Goal: Information Seeking & Learning: Learn about a topic

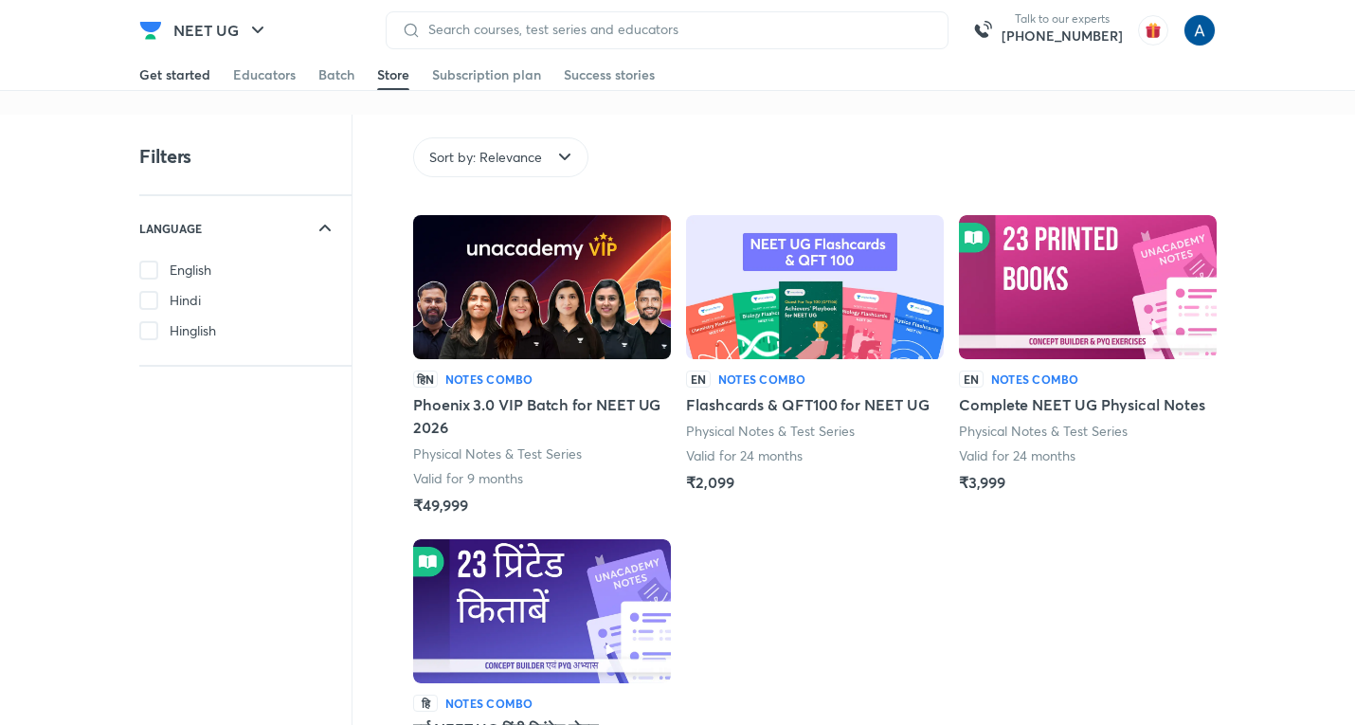
click at [154, 67] on div "Get started" at bounding box center [174, 74] width 71 height 19
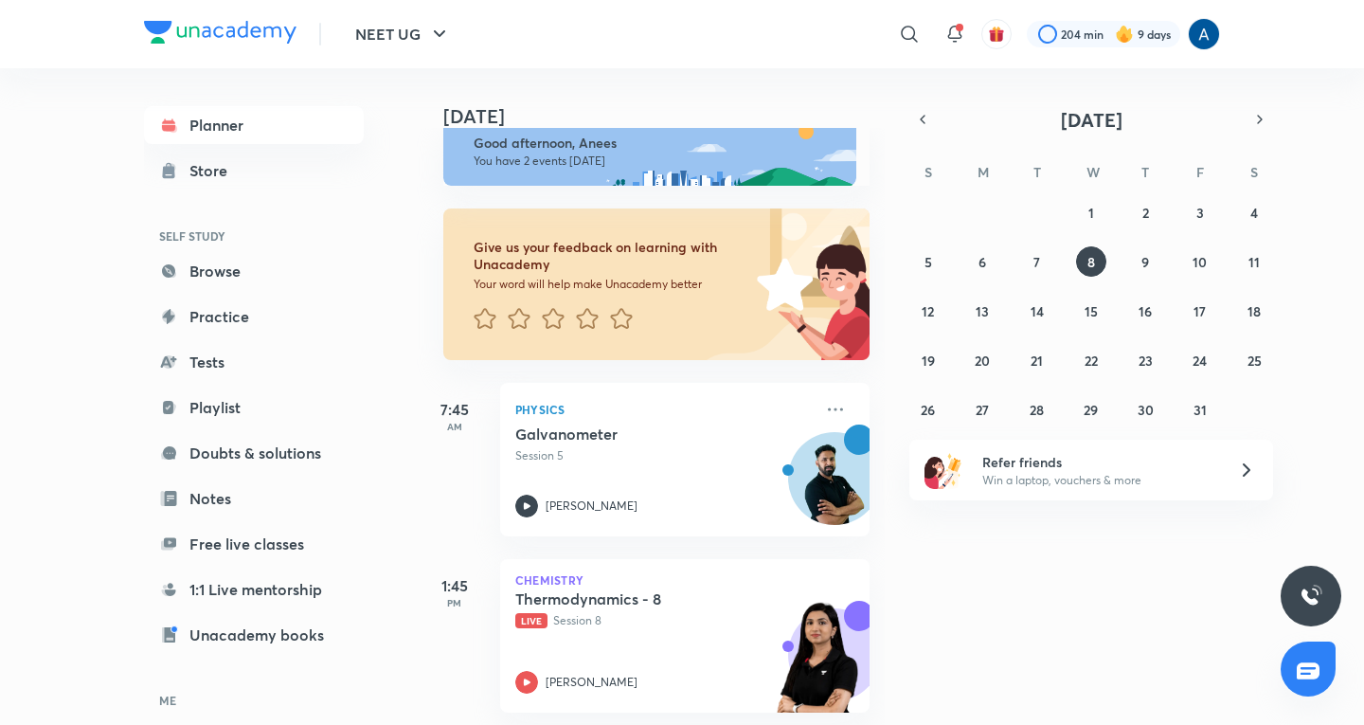
scroll to position [47, 0]
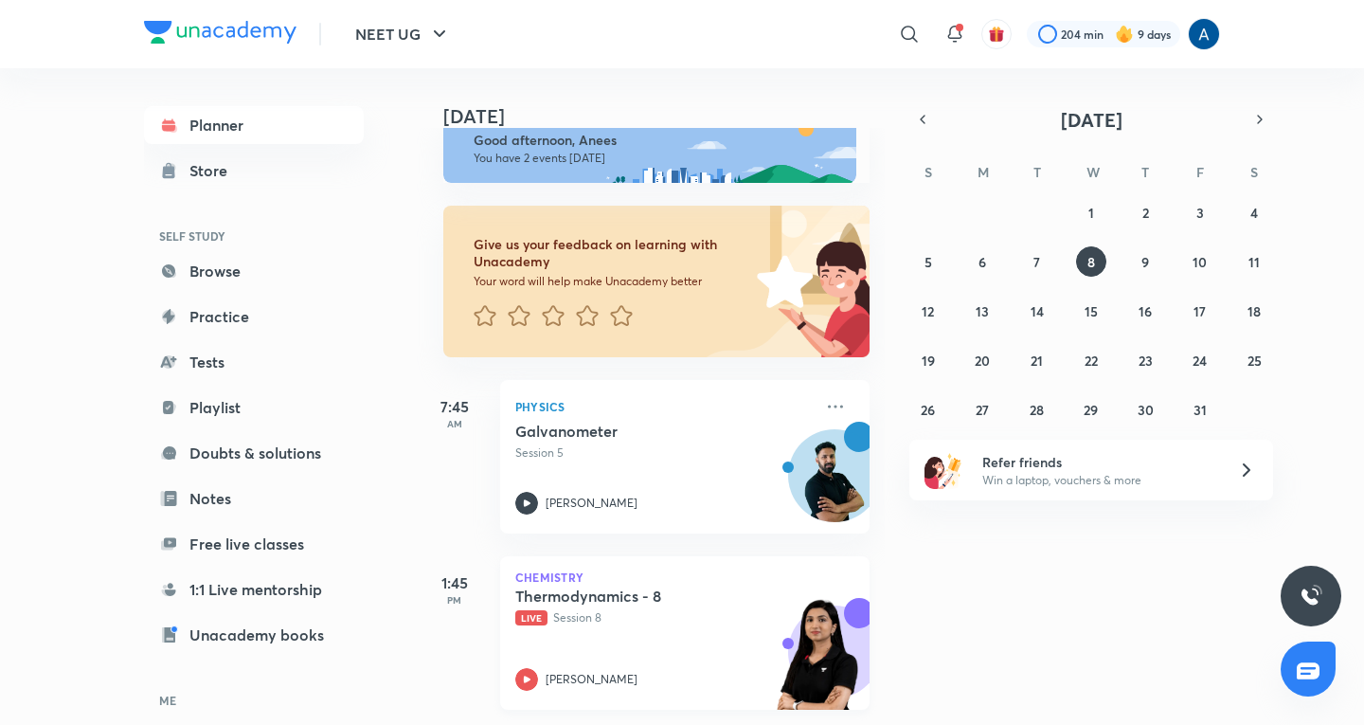
click at [575, 609] on p "Live Session 8" at bounding box center [664, 617] width 298 height 17
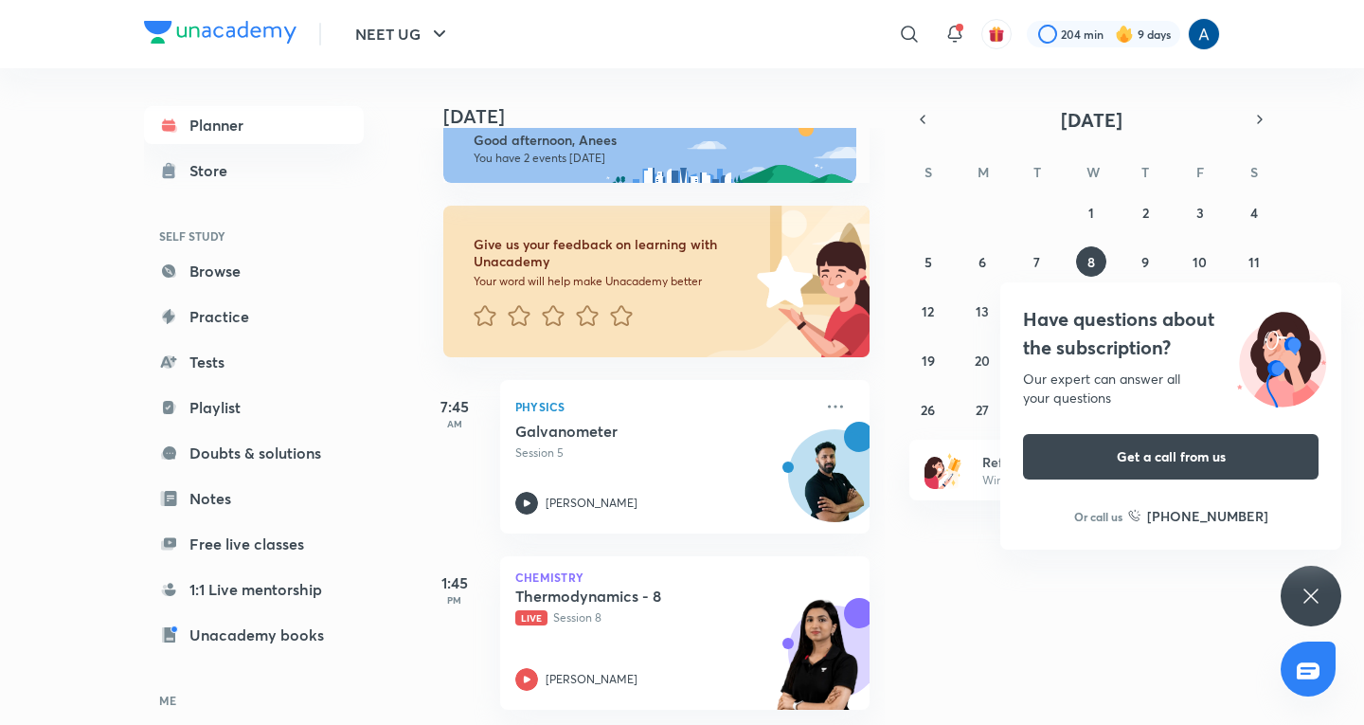
click at [1320, 597] on icon at bounding box center [1311, 596] width 23 height 23
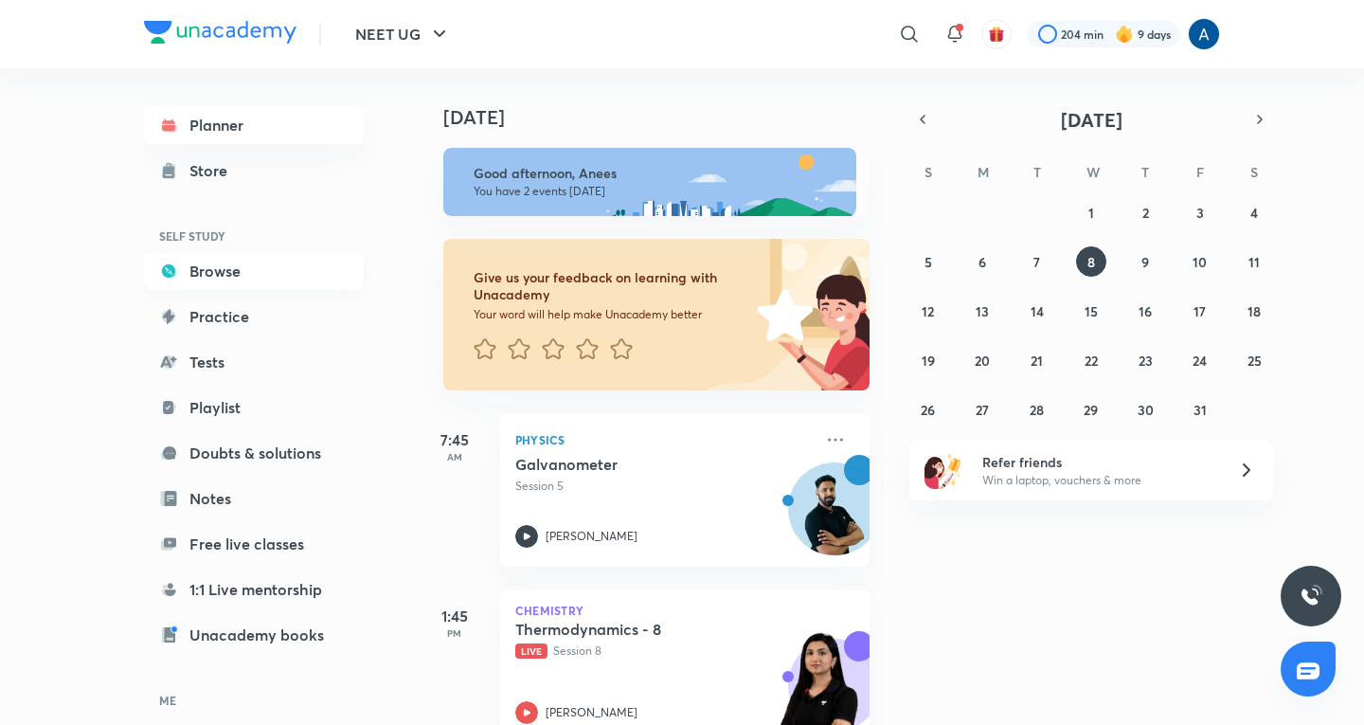
click at [173, 267] on icon at bounding box center [168, 270] width 13 height 13
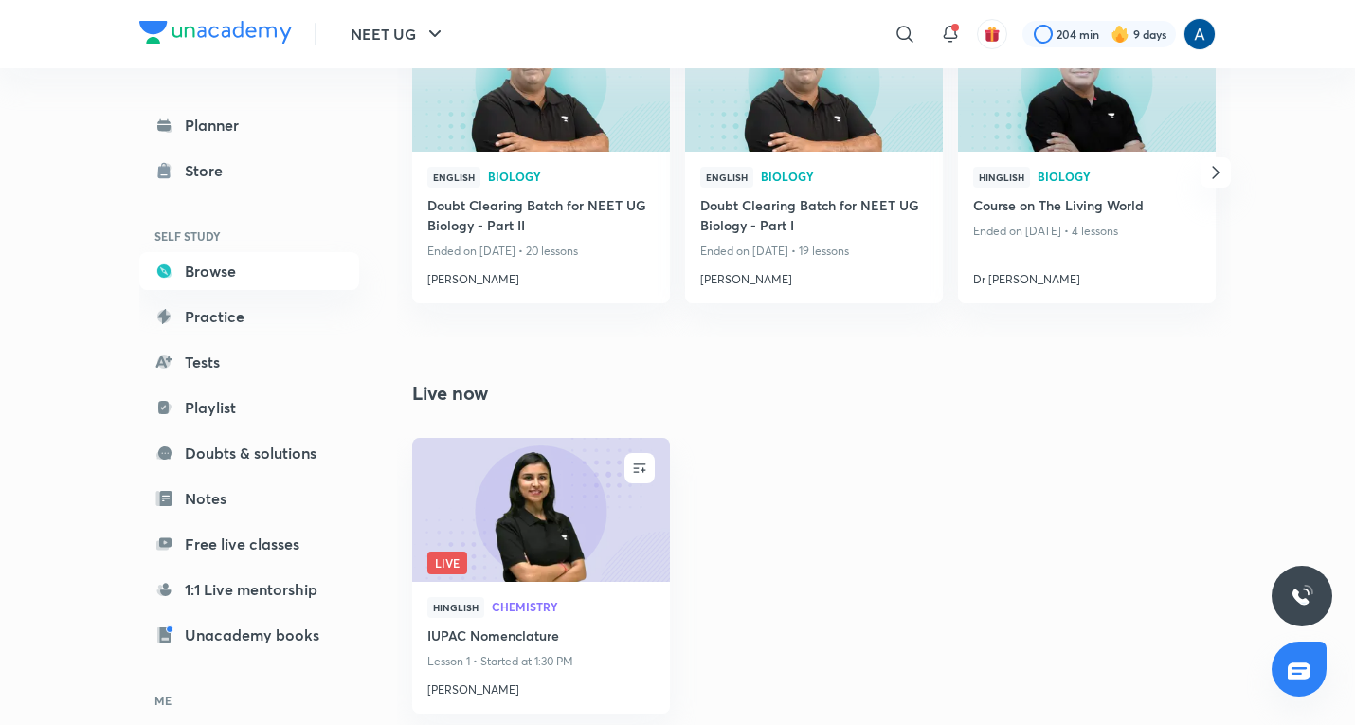
scroll to position [1460, 0]
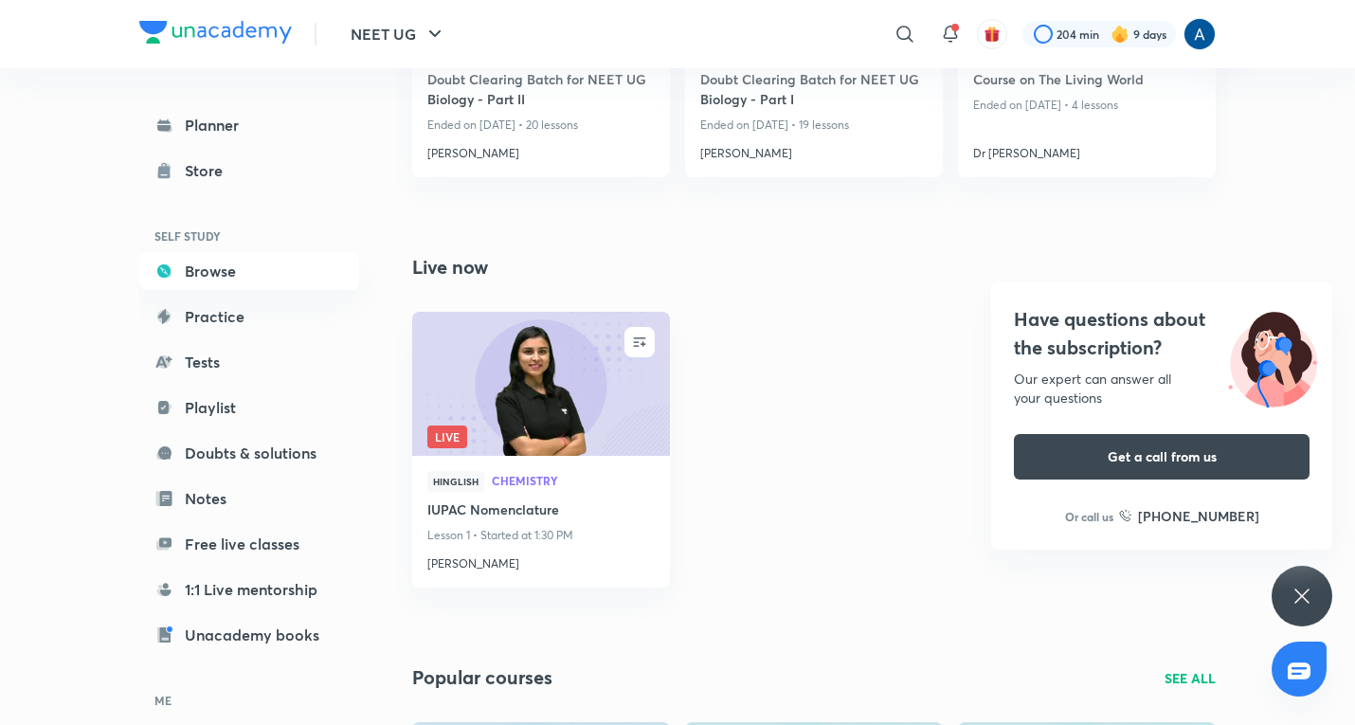
click at [1301, 605] on icon at bounding box center [1302, 596] width 23 height 23
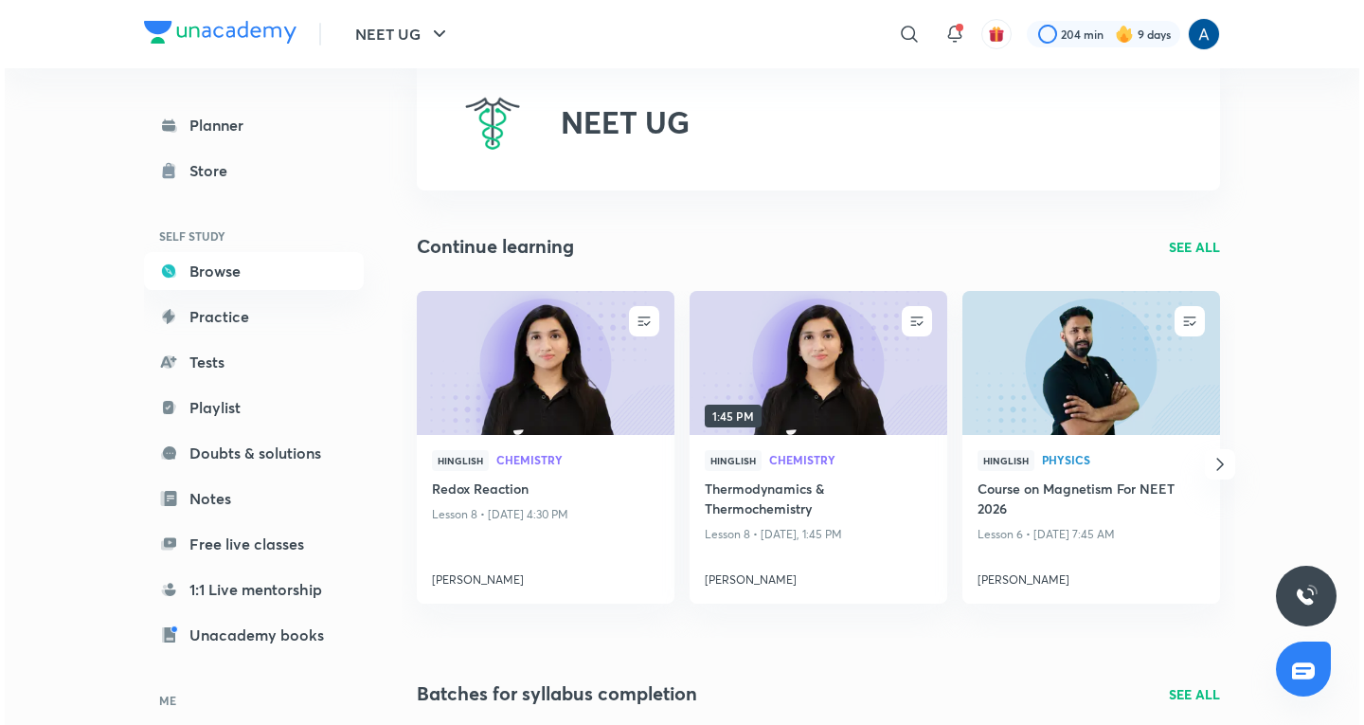
scroll to position [0, 0]
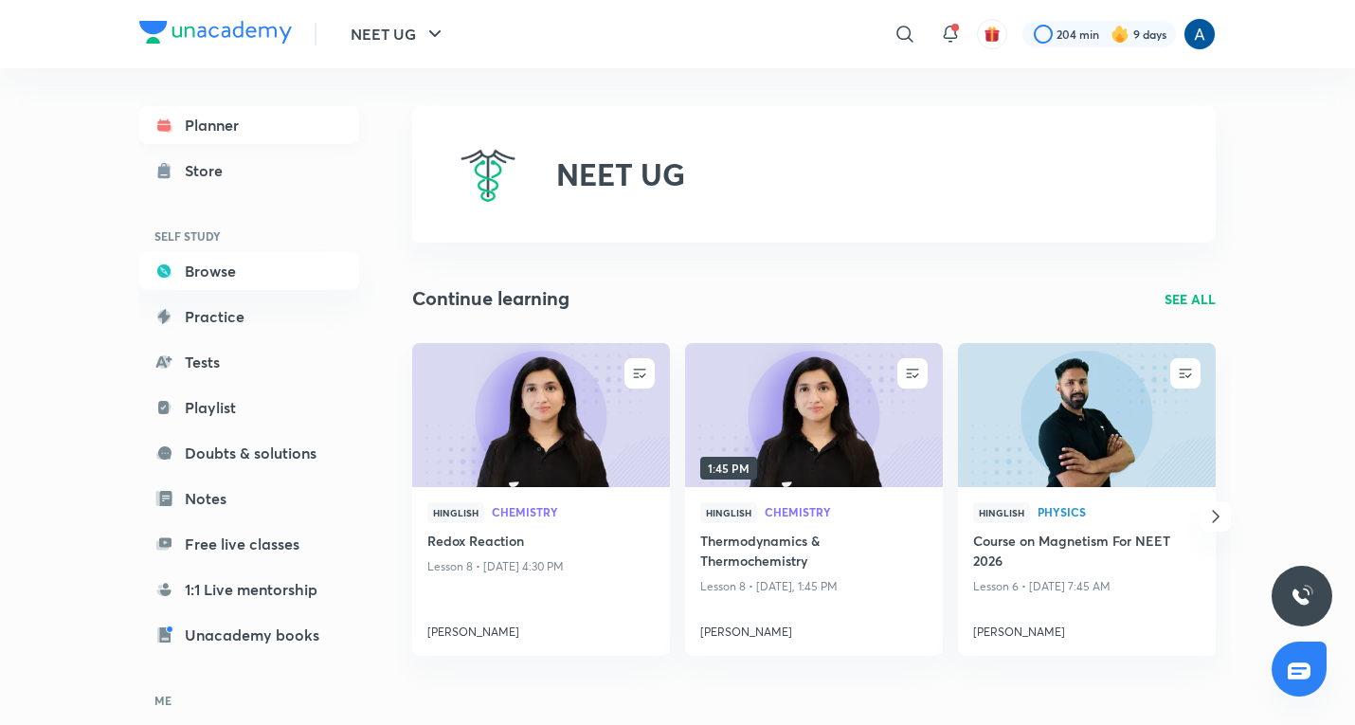
click at [227, 123] on link "Planner" at bounding box center [249, 125] width 220 height 38
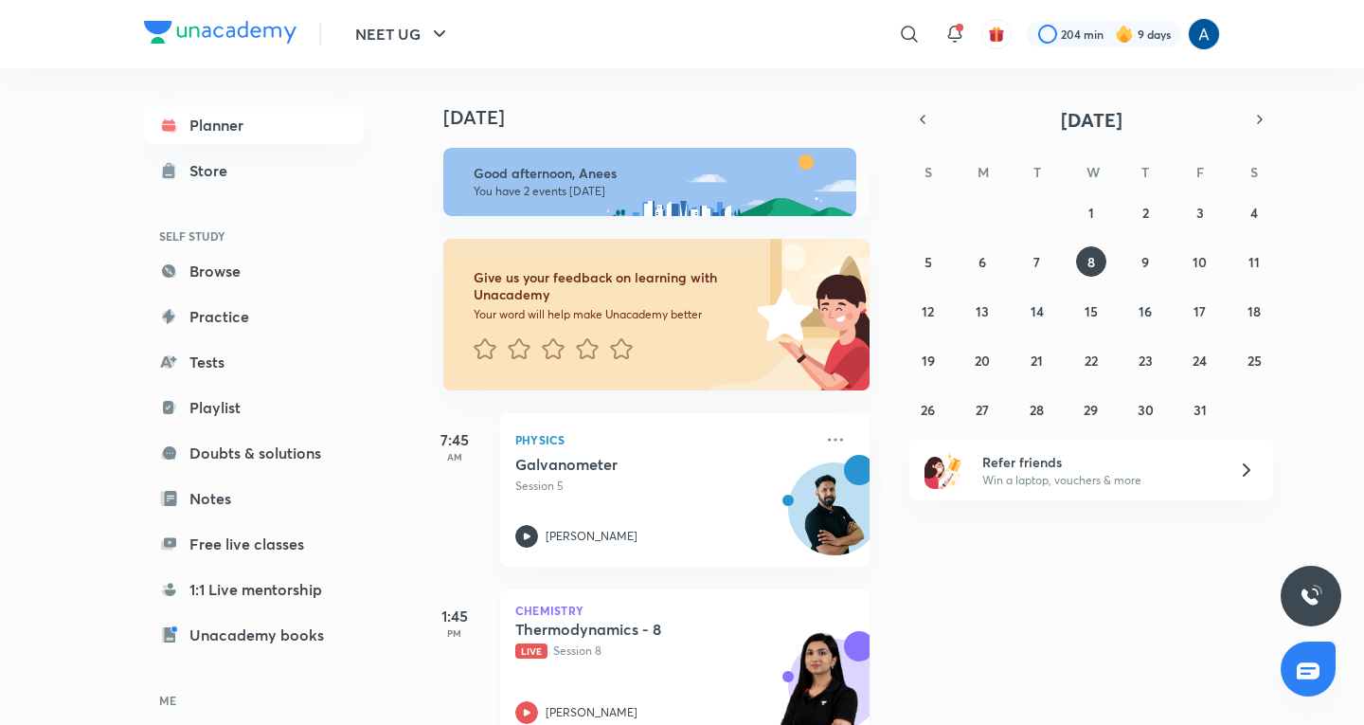
click at [559, 674] on div "Thermodynamics - 8 Live Session 8 [PERSON_NAME]" at bounding box center [664, 672] width 298 height 104
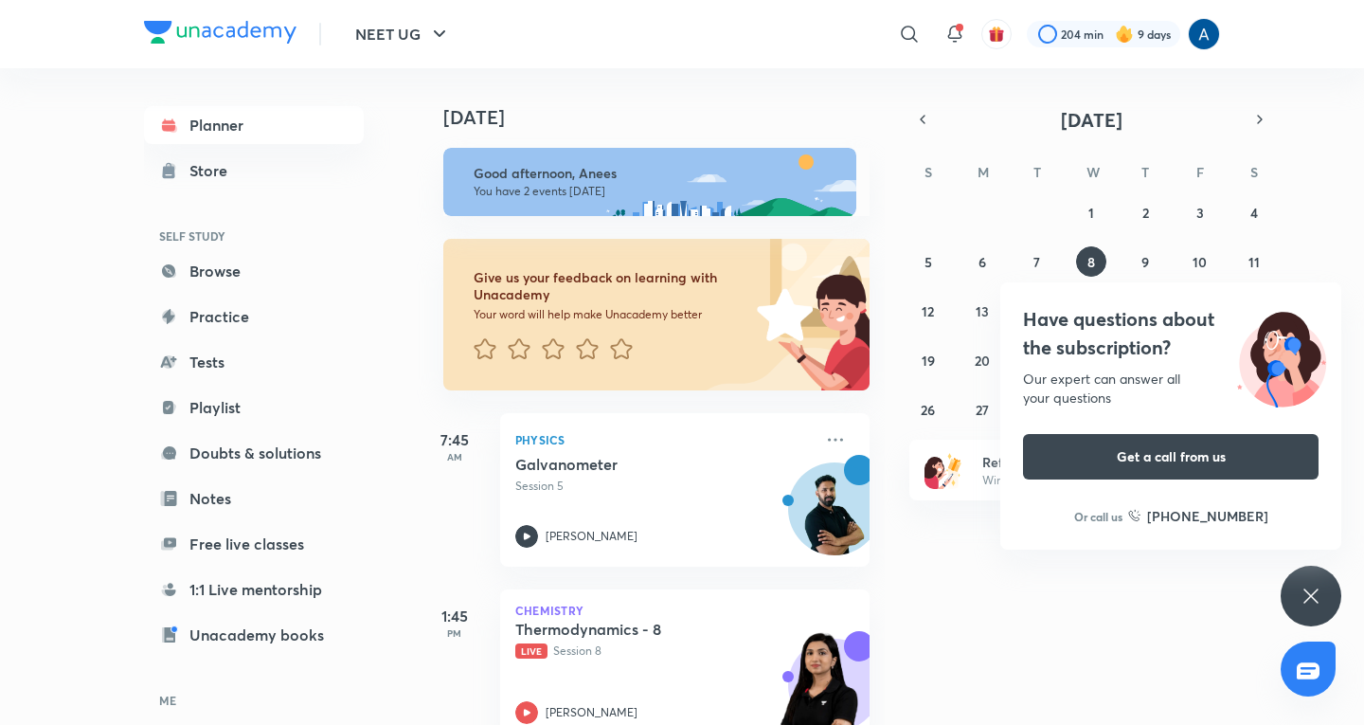
click at [1307, 576] on div "Have questions about the subscription? Our expert can answer all your questions…" at bounding box center [1311, 596] width 61 height 61
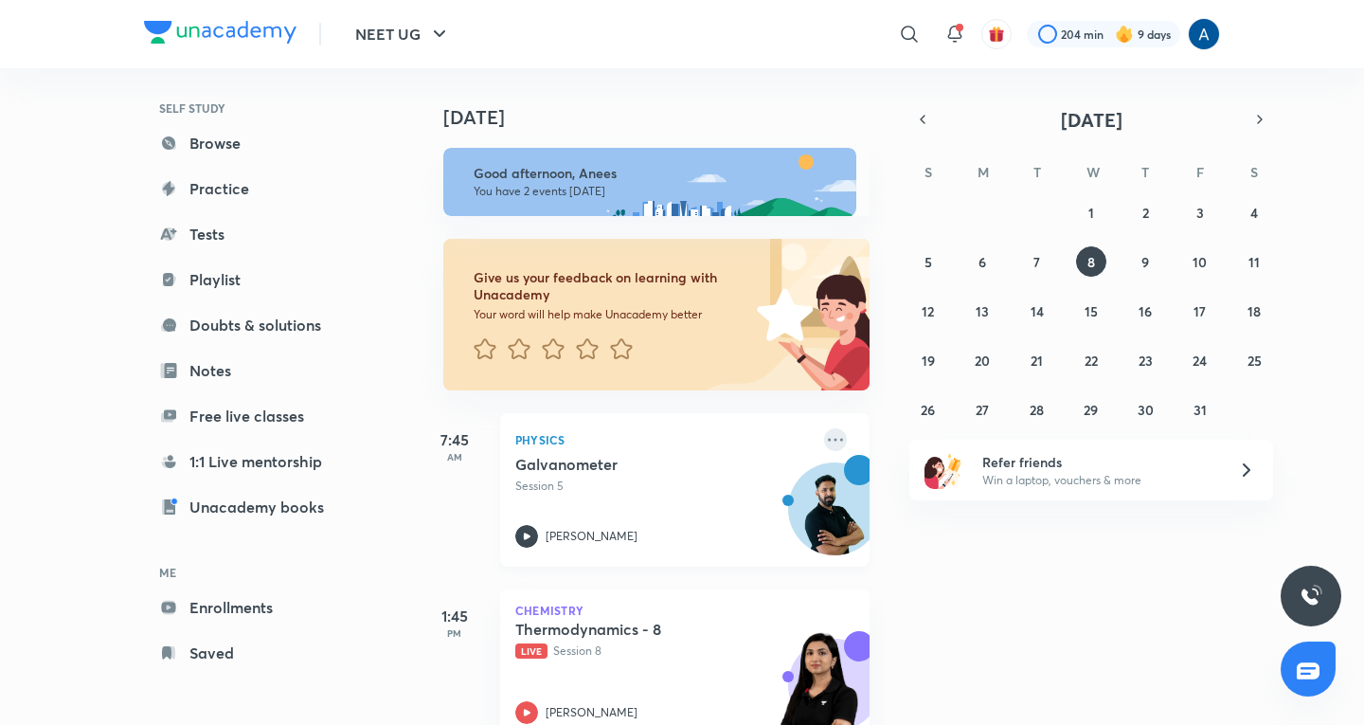
click at [828, 434] on icon at bounding box center [835, 439] width 23 height 23
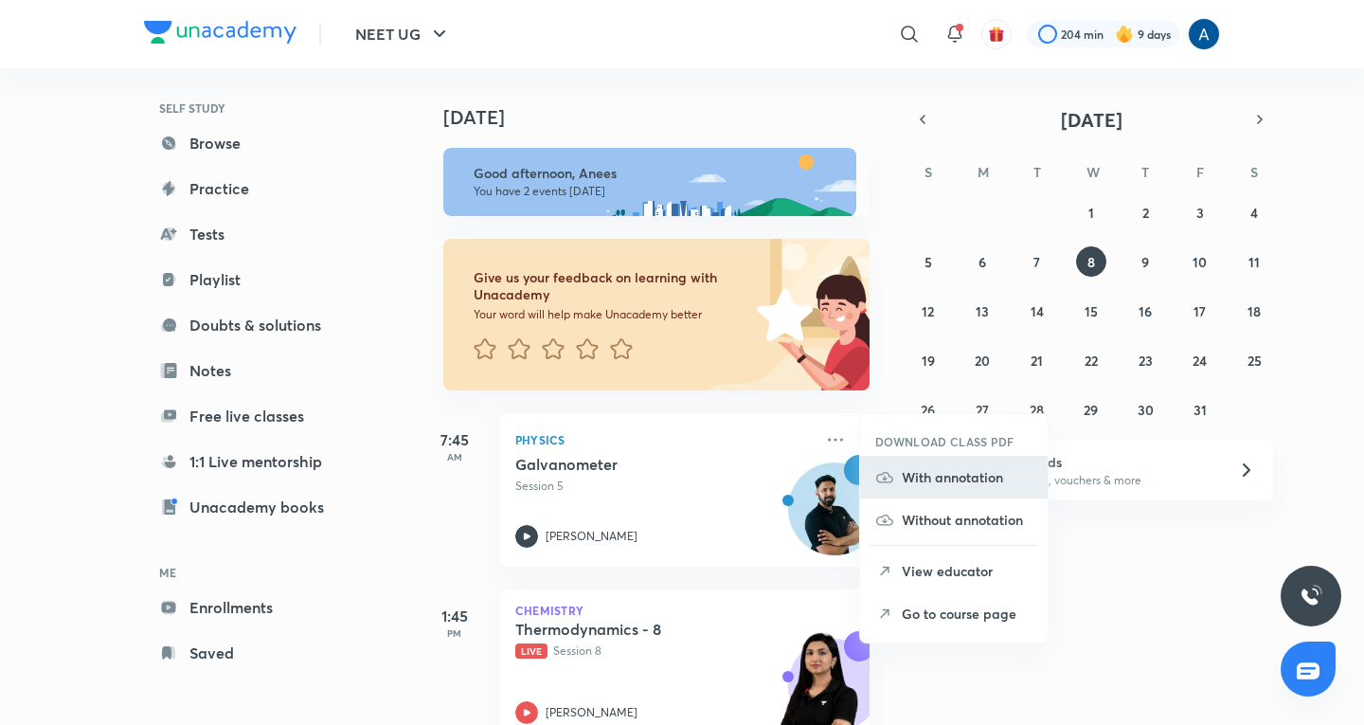
click at [947, 475] on p "With annotation" at bounding box center [967, 477] width 131 height 20
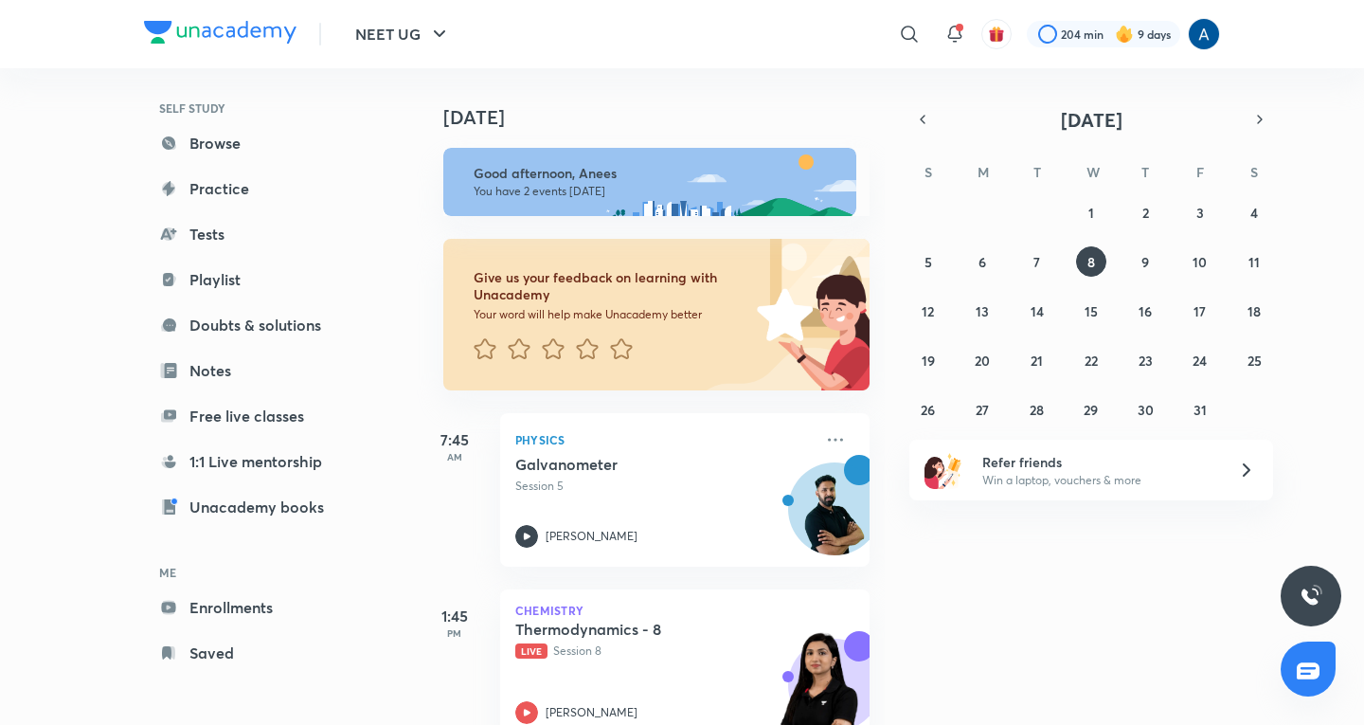
click at [285, 103] on h6 "SELF STUDY" at bounding box center [254, 108] width 220 height 32
